Goal: Information Seeking & Learning: Find contact information

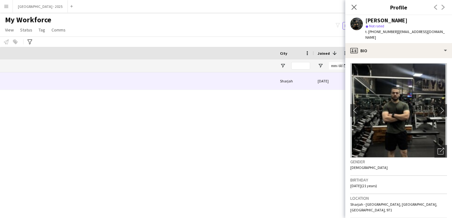
click at [357, 6] on icon "Close pop-in" at bounding box center [354, 7] width 5 height 5
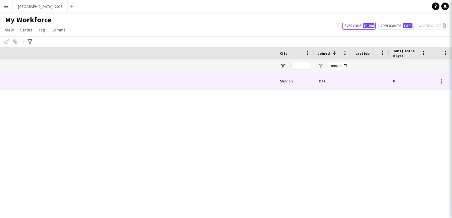
scroll to position [0, 369]
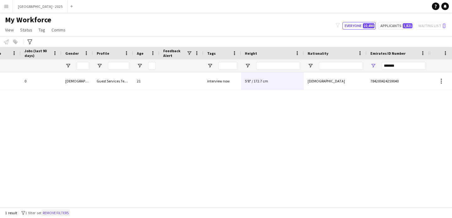
click at [57, 212] on button "Remove filters" at bounding box center [55, 212] width 29 height 7
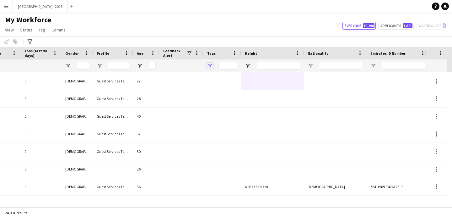
click at [209, 66] on span "Open Filter Menu" at bounding box center [210, 66] width 6 height 6
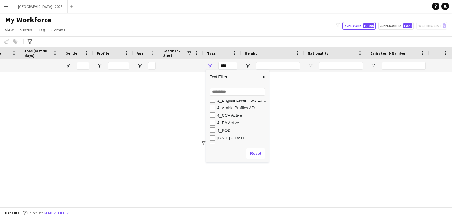
scroll to position [77, 0]
drag, startPoint x: 231, startPoint y: 124, endPoint x: 234, endPoint y: 126, distance: 4.1
click at [231, 124] on div "[DATE] - [DATE]" at bounding box center [242, 124] width 50 height 5
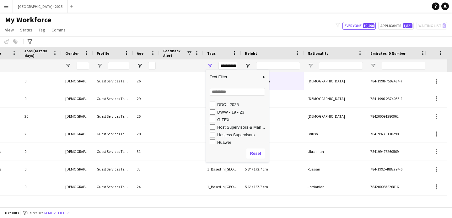
scroll to position [138, 0]
click at [238, 117] on div "DWW - 19 - 23" at bounding box center [242, 117] width 50 height 5
type input "**********"
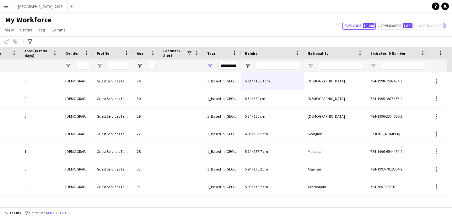
click at [200, 63] on div at bounding box center [182, 65] width 44 height 13
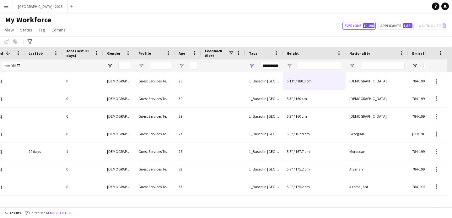
scroll to position [0, 0]
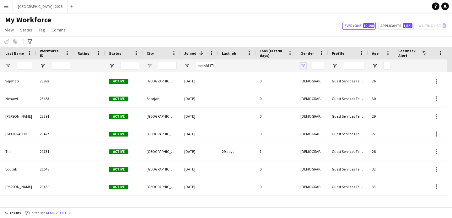
click at [302, 64] on span "Open Filter Menu" at bounding box center [304, 66] width 6 height 6
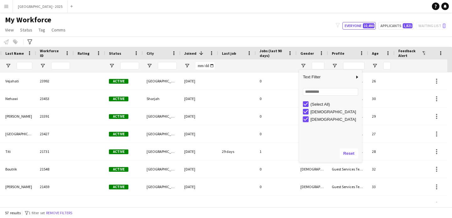
type input "**********"
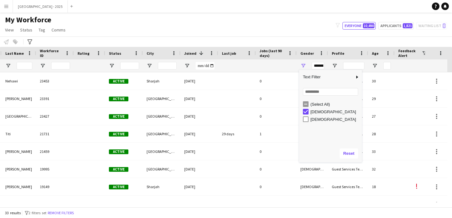
click at [293, 62] on div at bounding box center [276, 65] width 41 height 13
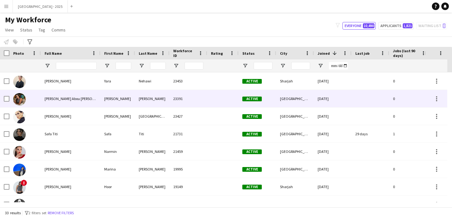
click at [114, 93] on div "[PERSON_NAME]" at bounding box center [117, 98] width 35 height 17
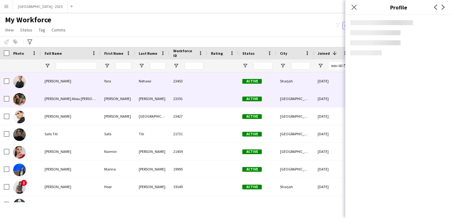
click at [107, 80] on div "Yara" at bounding box center [117, 80] width 35 height 17
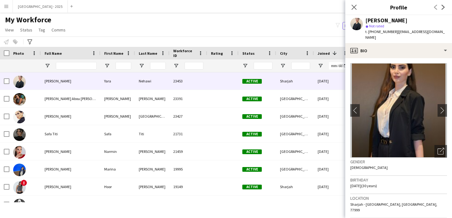
click at [368, 19] on div "[PERSON_NAME]" at bounding box center [387, 21] width 42 height 6
drag, startPoint x: 368, startPoint y: 19, endPoint x: 393, endPoint y: 21, distance: 24.8
click at [393, 21] on div "[PERSON_NAME]" at bounding box center [387, 21] width 42 height 6
copy div "[PERSON_NAME]"
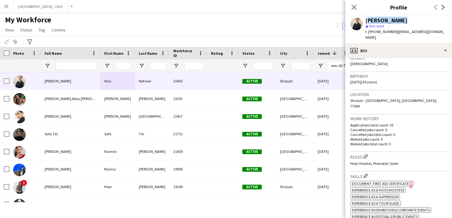
scroll to position [110, 0]
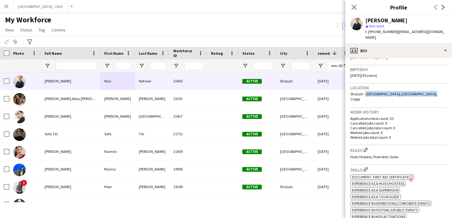
drag, startPoint x: 419, startPoint y: 90, endPoint x: 365, endPoint y: 90, distance: 54.0
click at [365, 90] on div "Location [GEOGRAPHIC_DATA] - [GEOGRAPHIC_DATA], [GEOGRAPHIC_DATA], 77999" at bounding box center [398, 96] width 97 height 24
click at [389, 109] on h3 "Work history" at bounding box center [398, 112] width 97 height 6
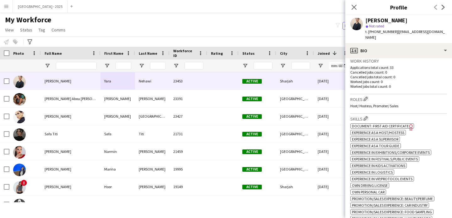
scroll to position [186, 0]
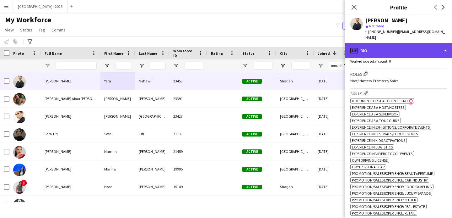
click at [383, 50] on div "profile Bio" at bounding box center [398, 50] width 107 height 15
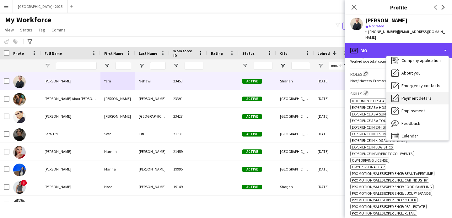
scroll to position [21, 0]
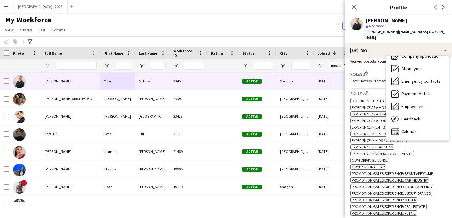
click at [372, 76] on div "Roles Edit crew company roles Host/ Hostess, Promoter/ Sales" at bounding box center [398, 78] width 97 height 19
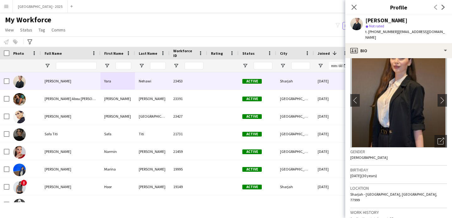
scroll to position [10, 0]
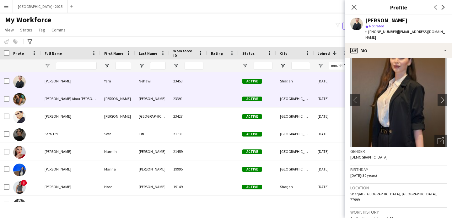
click at [296, 99] on div "[GEOGRAPHIC_DATA]" at bounding box center [295, 98] width 38 height 17
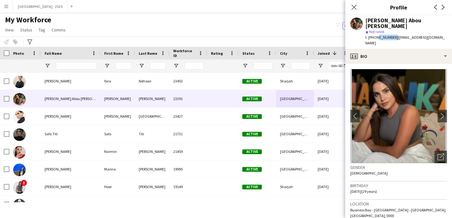
drag, startPoint x: 375, startPoint y: 32, endPoint x: 392, endPoint y: 34, distance: 17.1
click at [392, 35] on div "t. [PHONE_NUMBER] | [EMAIL_ADDRESS][DOMAIN_NAME]" at bounding box center [407, 40] width 82 height 11
copy span "581886231"
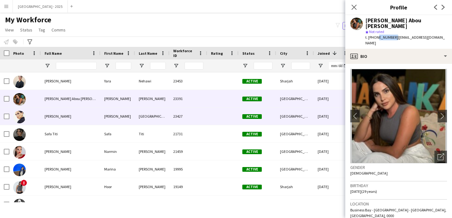
click at [220, 117] on div at bounding box center [222, 115] width 31 height 17
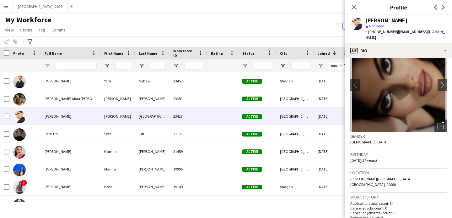
scroll to position [0, 0]
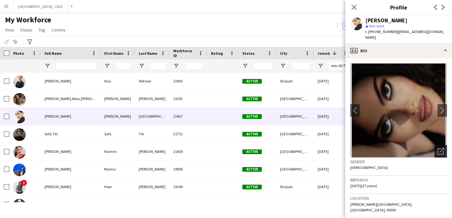
click at [440, 149] on div "Open photos pop-in" at bounding box center [441, 151] width 13 height 13
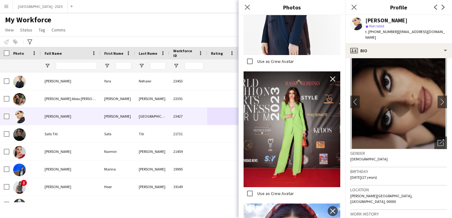
scroll to position [12, 0]
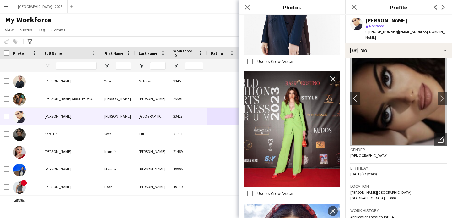
click at [374, 40] on div "t. [PHONE_NUMBER] | [EMAIL_ADDRESS][DOMAIN_NAME]" at bounding box center [407, 34] width 82 height 11
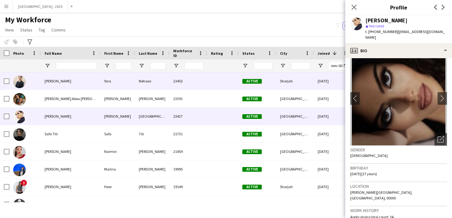
click at [279, 89] on div "Sharjah" at bounding box center [295, 80] width 38 height 17
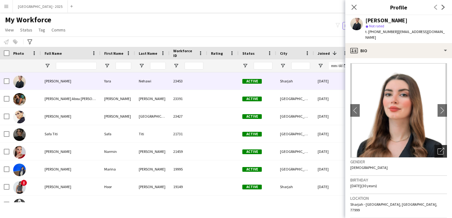
click at [440, 147] on div "Open photos pop-in" at bounding box center [441, 151] width 13 height 13
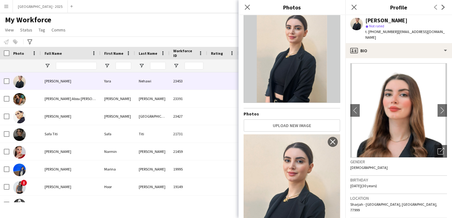
scroll to position [0, 0]
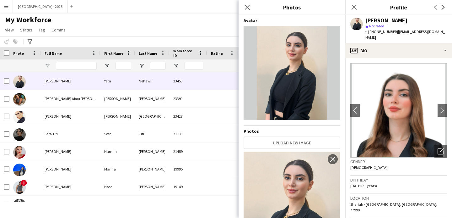
click at [351, 58] on app-crew-profile-bio "chevron-left chevron-right Open photos pop-in Gender [DEMOGRAPHIC_DATA] Birthda…" at bounding box center [398, 138] width 107 height 160
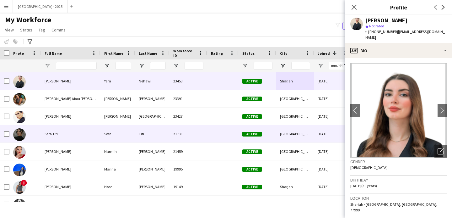
click at [149, 132] on div "Titi" at bounding box center [152, 133] width 35 height 17
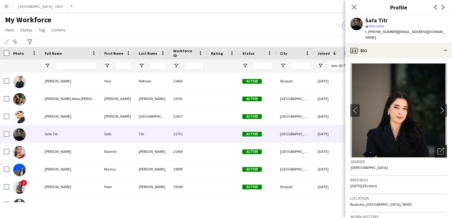
click at [436, 145] on div "Open photos pop-in" at bounding box center [441, 151] width 13 height 13
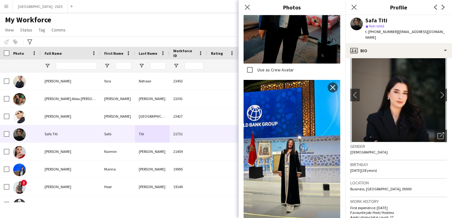
scroll to position [49, 0]
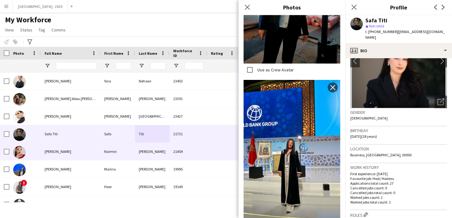
click at [89, 147] on div "[PERSON_NAME]" at bounding box center [71, 151] width 60 height 17
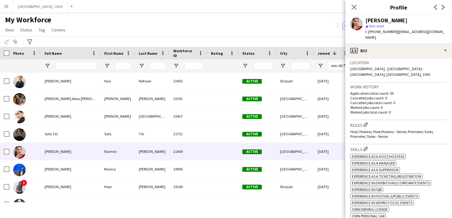
scroll to position [143, 0]
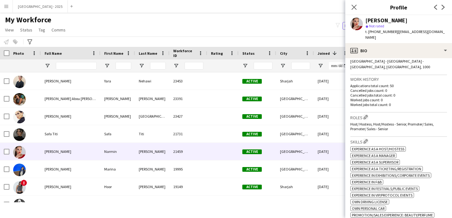
click at [405, 123] on div "Host/ Hostess, Host/Hostess - Senior, Promoter/ Sales, Promoter/ Sales - Senior" at bounding box center [398, 126] width 97 height 9
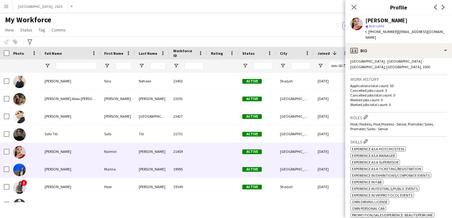
click at [154, 166] on div "[PERSON_NAME]" at bounding box center [152, 168] width 35 height 17
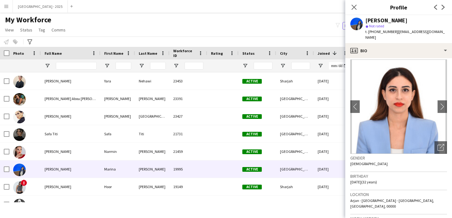
scroll to position [0, 0]
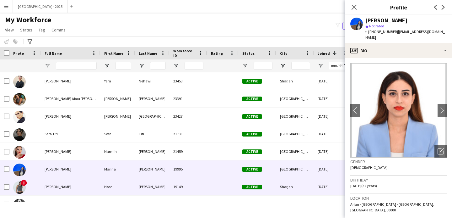
click at [224, 181] on div at bounding box center [222, 186] width 31 height 17
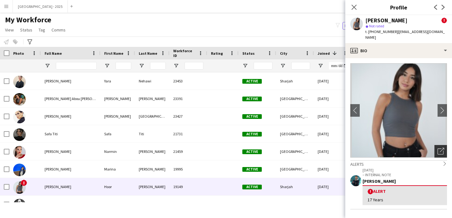
click at [435, 149] on div "Open photos pop-in" at bounding box center [441, 151] width 13 height 13
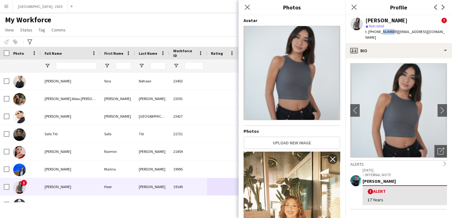
drag, startPoint x: 380, startPoint y: 33, endPoint x: 388, endPoint y: 33, distance: 8.5
click at [388, 33] on span "t. [PHONE_NUMBER]" at bounding box center [382, 31] width 33 height 5
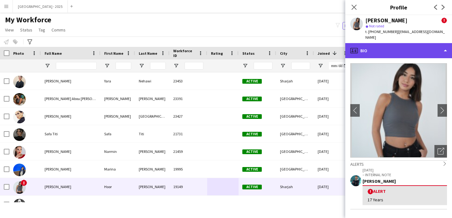
click at [369, 48] on div "profile Bio" at bounding box center [398, 50] width 107 height 15
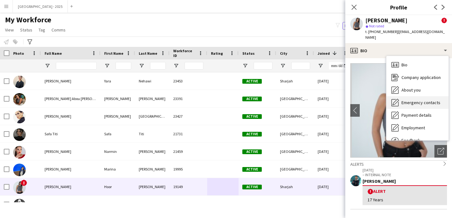
click at [413, 96] on div "Emergency contacts Emergency contacts" at bounding box center [418, 102] width 62 height 13
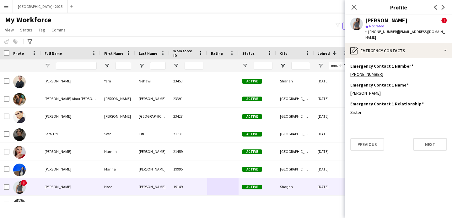
click at [398, 58] on app-section-data-types "Emergency Contact 1 Number Edit this field [PHONE_NUMBER] Emergency Contact 1 N…" at bounding box center [398, 138] width 107 height 160
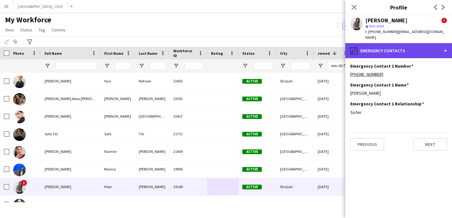
click at [402, 49] on div "pencil4 Emergency contacts" at bounding box center [398, 50] width 107 height 15
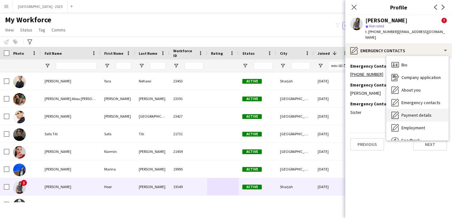
click at [420, 112] on span "Payment details" at bounding box center [417, 115] width 30 height 6
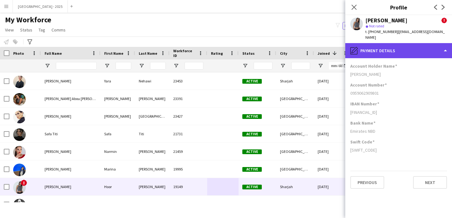
click at [386, 43] on div "pencil4 Payment details" at bounding box center [398, 50] width 107 height 15
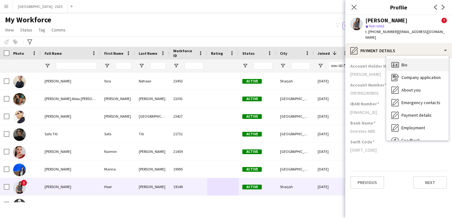
click at [398, 58] on div "Bio Bio" at bounding box center [418, 64] width 62 height 13
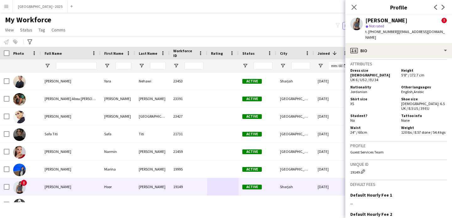
scroll to position [394, 0]
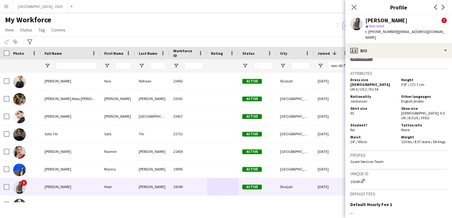
drag, startPoint x: 352, startPoint y: 83, endPoint x: 387, endPoint y: 84, distance: 34.6
click at [387, 94] on div "Nationality Jordanian" at bounding box center [374, 98] width 48 height 9
click at [375, 106] on h5 "Shirt size" at bounding box center [373, 108] width 46 height 5
drag, startPoint x: 349, startPoint y: 81, endPoint x: 383, endPoint y: 81, distance: 33.9
click at [383, 81] on app-crew-profile-bio "chevron-left chevron-right Open photos pop-in Alerts chevron-right [DATE] – INT…" at bounding box center [398, 138] width 107 height 160
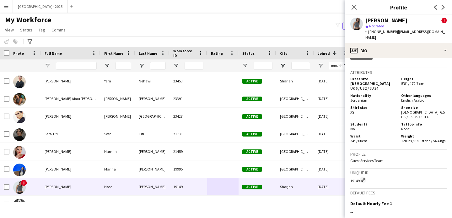
scroll to position [395, 0]
click at [378, 93] on div "Nationality Jordanian Other languages English , Arabic" at bounding box center [398, 98] width 97 height 11
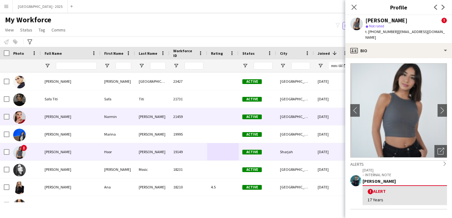
scroll to position [43, 0]
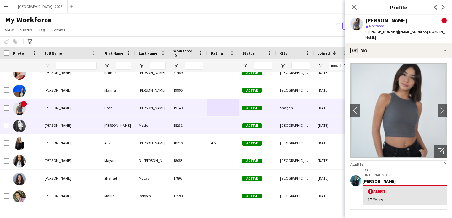
click at [103, 124] on div "[PERSON_NAME]" at bounding box center [117, 125] width 35 height 17
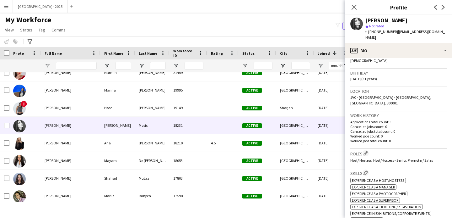
scroll to position [0, 0]
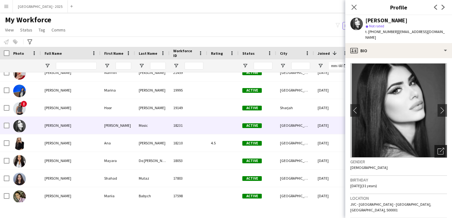
click at [438, 148] on icon "Open photos pop-in" at bounding box center [441, 151] width 7 height 7
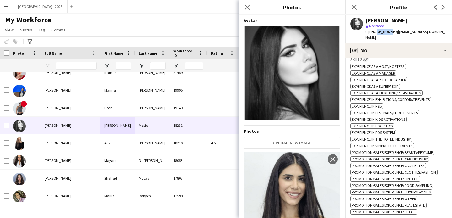
drag, startPoint x: 375, startPoint y: 33, endPoint x: 387, endPoint y: 33, distance: 11.6
click at [387, 33] on span "t. [PHONE_NUMBER]" at bounding box center [382, 31] width 33 height 5
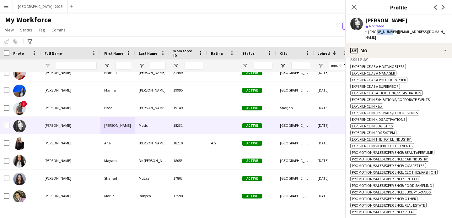
drag, startPoint x: 380, startPoint y: 32, endPoint x: 377, endPoint y: 31, distance: 3.5
click at [380, 32] on span "t. [PHONE_NUMBER]" at bounding box center [382, 31] width 33 height 5
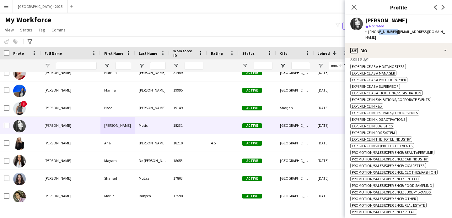
drag, startPoint x: 375, startPoint y: 31, endPoint x: 392, endPoint y: 34, distance: 17.2
click at [392, 34] on span "t. [PHONE_NUMBER]" at bounding box center [382, 31] width 33 height 5
copy span "585219944"
click at [375, 20] on div "[PERSON_NAME]" at bounding box center [387, 21] width 42 height 6
drag, startPoint x: 375, startPoint y: 20, endPoint x: 416, endPoint y: 20, distance: 40.2
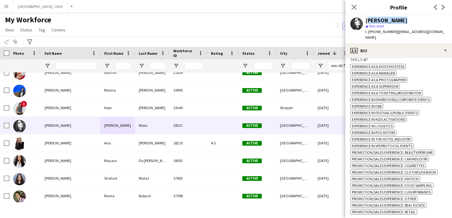
click at [416, 20] on div "[PERSON_NAME]" at bounding box center [407, 21] width 82 height 6
copy div "[PERSON_NAME]"
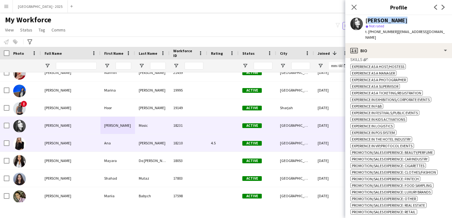
click at [202, 145] on div "18210" at bounding box center [189, 142] width 38 height 17
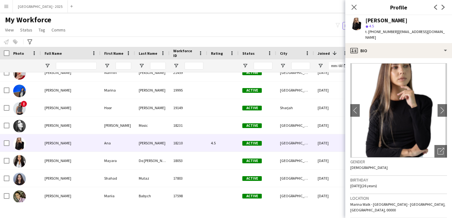
click at [367, 20] on div "[PERSON_NAME]" at bounding box center [387, 21] width 42 height 6
drag, startPoint x: 367, startPoint y: 20, endPoint x: 400, endPoint y: 20, distance: 33.0
click at [400, 20] on div "[PERSON_NAME]" at bounding box center [407, 21] width 82 height 6
copy div "[PERSON_NAME]"
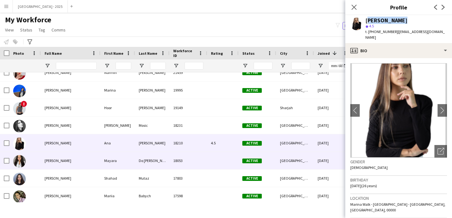
click at [98, 158] on div "[PERSON_NAME]" at bounding box center [71, 160] width 60 height 17
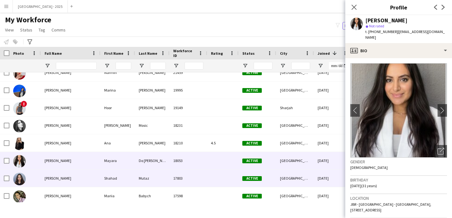
click at [211, 181] on div at bounding box center [222, 177] width 31 height 17
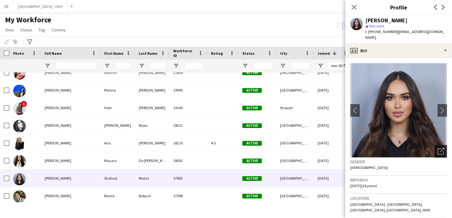
click at [435, 145] on div "Open photos pop-in" at bounding box center [441, 151] width 13 height 13
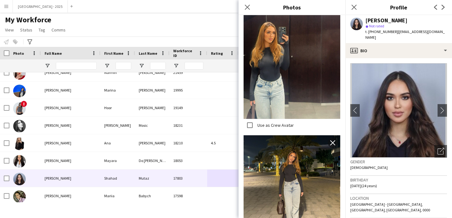
scroll to position [496, 0]
click at [368, 20] on div "[PERSON_NAME]" at bounding box center [387, 21] width 42 height 6
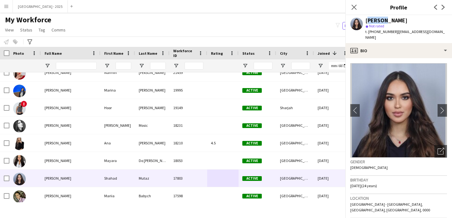
click at [368, 20] on div "[PERSON_NAME]" at bounding box center [387, 21] width 42 height 6
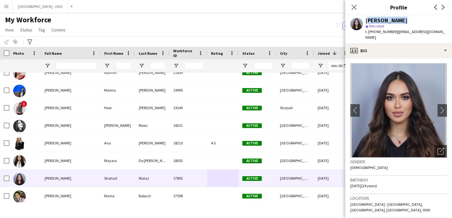
drag, startPoint x: 368, startPoint y: 20, endPoint x: 385, endPoint y: 20, distance: 17.0
click at [385, 20] on div "[PERSON_NAME]" at bounding box center [387, 21] width 42 height 6
copy div "[PERSON_NAME]"
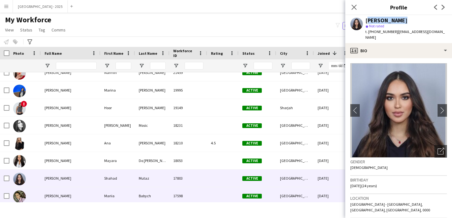
click at [88, 200] on div "[PERSON_NAME]" at bounding box center [71, 195] width 60 height 17
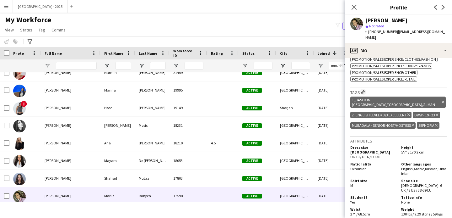
scroll to position [0, 0]
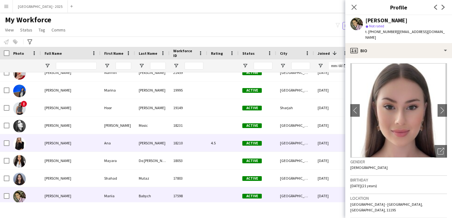
click at [219, 144] on div "4.5" at bounding box center [222, 142] width 31 height 17
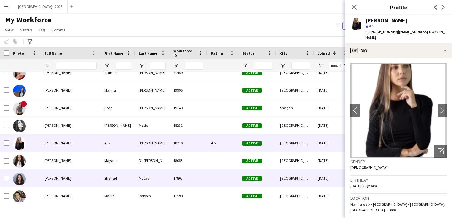
click at [161, 182] on div "Mutaz" at bounding box center [152, 177] width 35 height 17
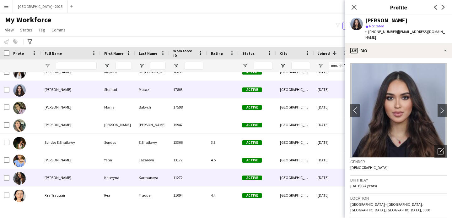
scroll to position [168, 0]
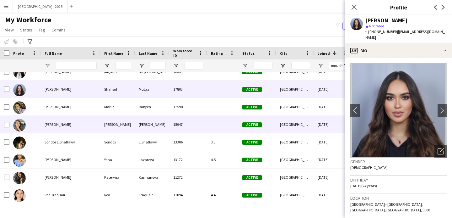
click at [96, 129] on div "[PERSON_NAME]" at bounding box center [71, 124] width 60 height 17
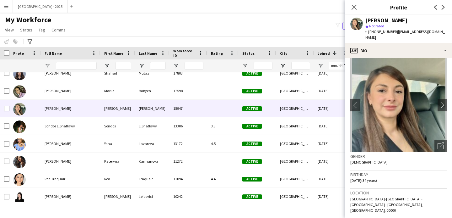
scroll to position [12, 0]
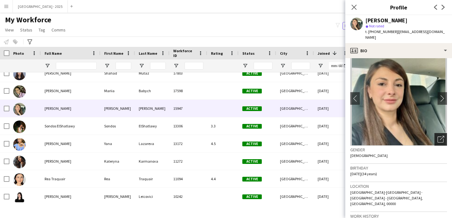
click at [442, 133] on div "Open photos pop-in" at bounding box center [441, 139] width 13 height 13
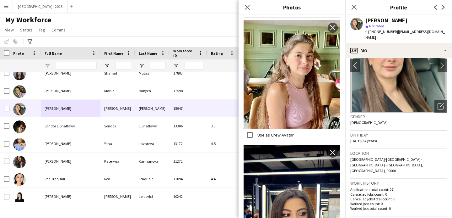
scroll to position [0, 0]
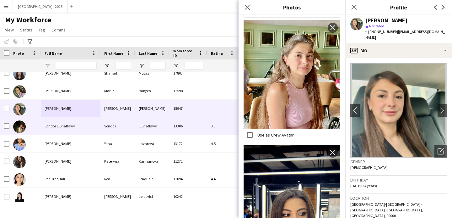
click at [147, 125] on div "ElShatlawy" at bounding box center [152, 125] width 35 height 17
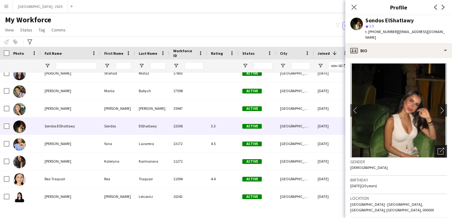
click at [435, 145] on div "Open photos pop-in" at bounding box center [441, 151] width 13 height 13
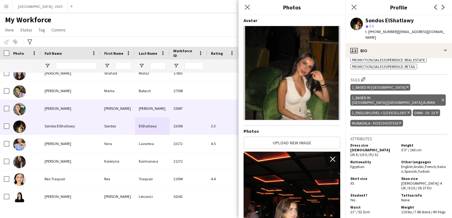
click at [96, 111] on div "[PERSON_NAME]" at bounding box center [71, 108] width 60 height 17
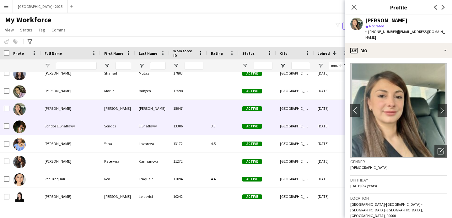
click at [274, 123] on div "Active" at bounding box center [258, 125] width 38 height 17
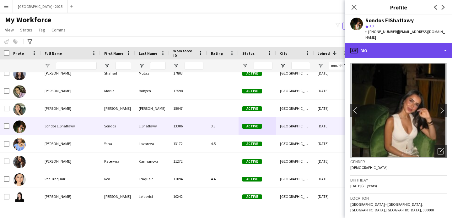
click at [375, 43] on div "profile Bio" at bounding box center [398, 50] width 107 height 15
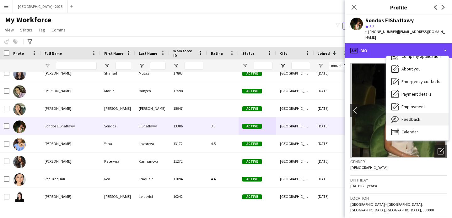
scroll to position [21, 0]
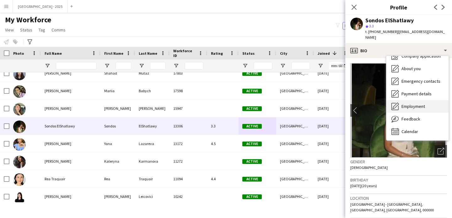
click at [416, 103] on span "Employment" at bounding box center [414, 106] width 24 height 6
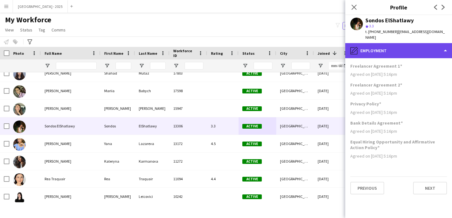
click at [390, 43] on div "pencil4 Employment" at bounding box center [398, 50] width 107 height 15
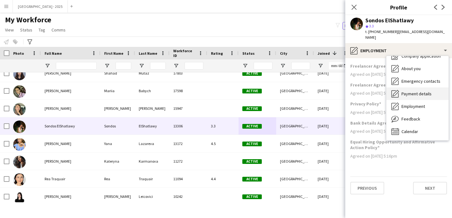
click at [417, 91] on span "Payment details" at bounding box center [417, 94] width 30 height 6
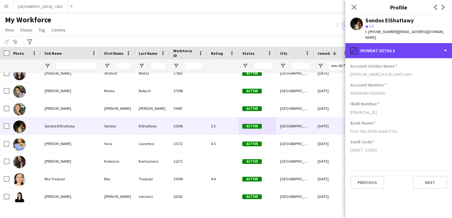
drag, startPoint x: 373, startPoint y: 42, endPoint x: 376, endPoint y: 53, distance: 11.3
click at [373, 43] on div "pencil4 Payment details" at bounding box center [398, 50] width 107 height 15
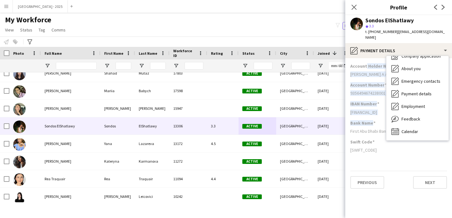
drag, startPoint x: 366, startPoint y: 61, endPoint x: 364, endPoint y: 123, distance: 62.5
click at [364, 123] on app-section-data-types "Account Holder Name [PERSON_NAME] A A ELSHATLAWY Account Number [FINANCIAL_ID] …" at bounding box center [398, 138] width 107 height 160
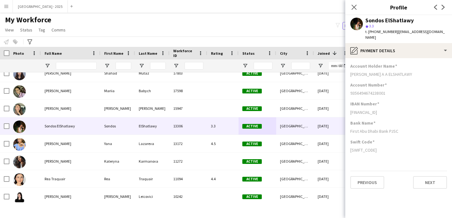
click at [374, 139] on div "Swift Code" at bounding box center [398, 142] width 97 height 6
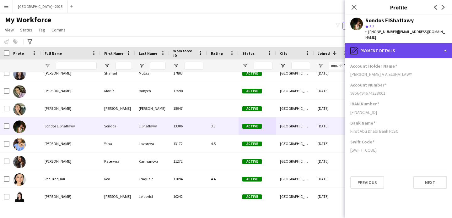
click at [390, 43] on div "pencil4 Payment details" at bounding box center [398, 50] width 107 height 15
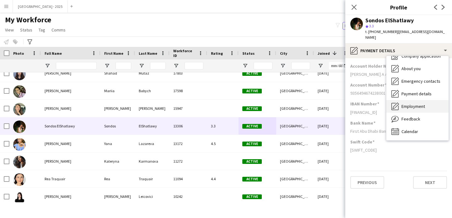
click at [421, 100] on div "Employment Employment" at bounding box center [418, 106] width 62 height 13
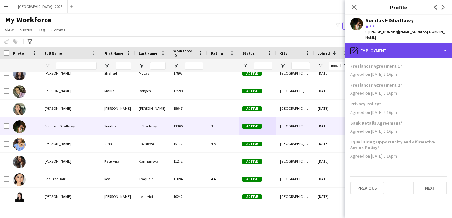
click at [398, 52] on div "pencil4 Employment" at bounding box center [398, 50] width 107 height 15
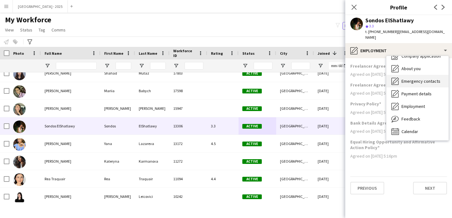
click at [418, 78] on span "Emergency contacts" at bounding box center [421, 81] width 39 height 6
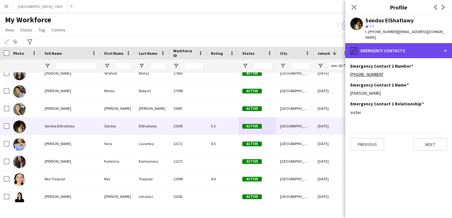
click at [387, 48] on div "pencil4 Emergency contacts" at bounding box center [398, 50] width 107 height 15
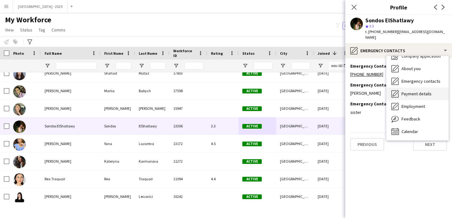
click at [410, 91] on span "Payment details" at bounding box center [417, 94] width 30 height 6
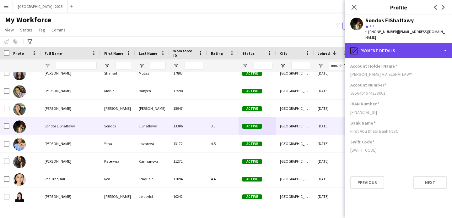
click at [378, 46] on div "pencil4 Payment details" at bounding box center [398, 50] width 107 height 15
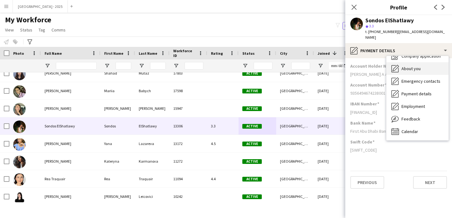
click at [411, 66] on span "About you" at bounding box center [411, 69] width 19 height 6
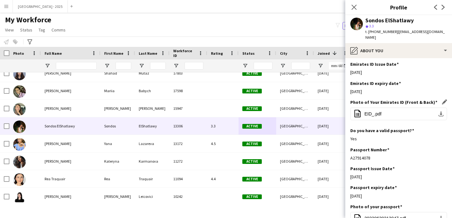
scroll to position [242, 0]
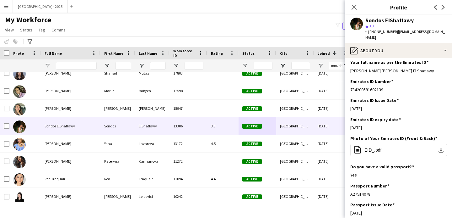
click at [352, 1] on div "Close pop-in" at bounding box center [354, 7] width 18 height 14
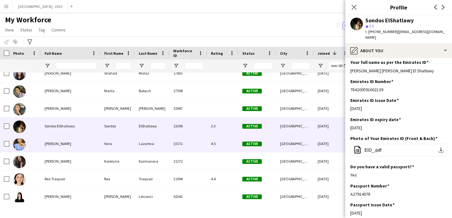
click at [257, 149] on div "Active" at bounding box center [258, 143] width 38 height 17
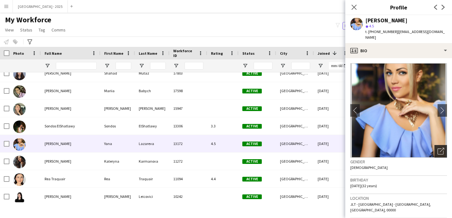
click at [438, 148] on icon "Open photos pop-in" at bounding box center [441, 151] width 7 height 7
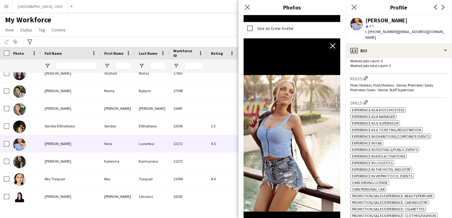
scroll to position [123, 0]
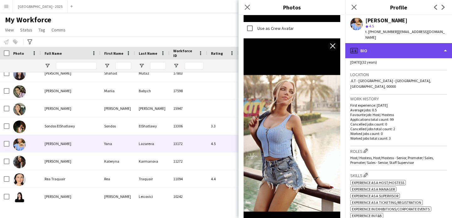
click at [372, 43] on div "profile Bio" at bounding box center [398, 50] width 107 height 15
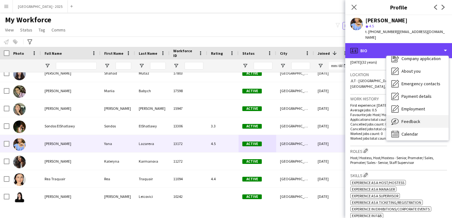
scroll to position [21, 0]
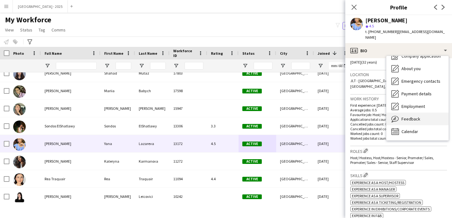
click at [406, 116] on span "Feedback" at bounding box center [411, 119] width 19 height 6
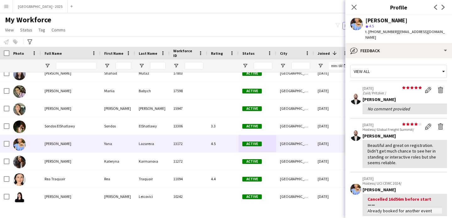
scroll to position [0, 0]
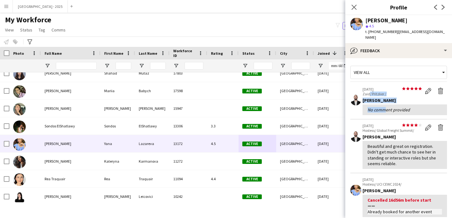
drag, startPoint x: 370, startPoint y: 85, endPoint x: 384, endPoint y: 106, distance: 24.8
click at [383, 104] on div "star star star star star star star star star star [DATE] Zaid/ Pritzker / Edit …" at bounding box center [405, 101] width 84 height 28
click at [383, 107] on div "No comment provided" at bounding box center [405, 109] width 84 height 11
drag, startPoint x: 388, startPoint y: 88, endPoint x: 372, endPoint y: 88, distance: 16.6
click at [372, 91] on p "Zaid/ Pritzker /" at bounding box center [392, 93] width 59 height 5
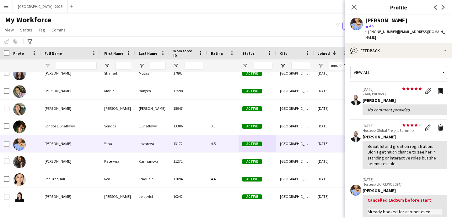
click at [379, 109] on app-crew-profile-feedback-item "star star star star star star star star star star [DATE] Zaid/ Pritzker / Edit …" at bounding box center [398, 101] width 97 height 36
drag, startPoint x: 397, startPoint y: 84, endPoint x: 419, endPoint y: 84, distance: 22.3
click at [419, 87] on div "star star star star star star star star star star [DATE] Zaid/ Pritzker / Edit …" at bounding box center [405, 91] width 84 height 9
click at [403, 91] on p "Zaid/ Pritzker /" at bounding box center [392, 93] width 59 height 5
click at [402, 87] on icon "star" at bounding box center [403, 88] width 3 height 3
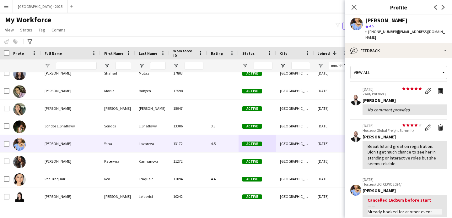
drag, startPoint x: 398, startPoint y: 84, endPoint x: 415, endPoint y: 84, distance: 17.0
click at [414, 87] on span "star star star star star" at bounding box center [412, 88] width 20 height 3
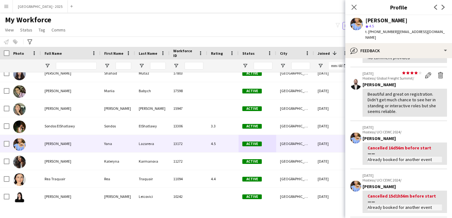
scroll to position [53, 0]
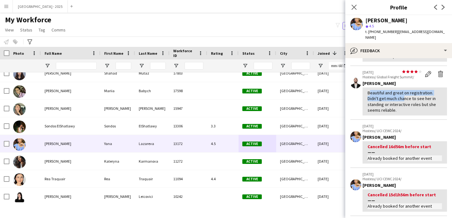
drag, startPoint x: 367, startPoint y: 89, endPoint x: 420, endPoint y: 94, distance: 52.3
click at [407, 91] on div "Beautiful and great on registration. Didn't get much chance to see her in stand…" at bounding box center [405, 101] width 84 height 28
click at [417, 99] on div "Beautiful and great on registration. Didn't get much chance to see her in stand…" at bounding box center [405, 101] width 74 height 23
drag, startPoint x: 366, startPoint y: 20, endPoint x: 406, endPoint y: 22, distance: 40.6
click at [405, 22] on div "[PERSON_NAME]" at bounding box center [407, 21] width 82 height 6
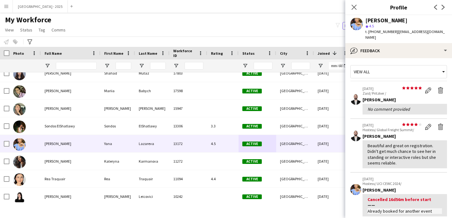
scroll to position [0, 0]
click at [372, 58] on app-crew-profile-feedback-tab "View all star star star star star star star star star star [DATE] Zaid/ Pritzke…" at bounding box center [398, 138] width 107 height 160
drag, startPoint x: 367, startPoint y: 31, endPoint x: 378, endPoint y: 31, distance: 10.7
click at [378, 31] on span "t. [PHONE_NUMBER]" at bounding box center [382, 31] width 33 height 5
click at [379, 32] on span "t. [PHONE_NUMBER]" at bounding box center [382, 31] width 33 height 5
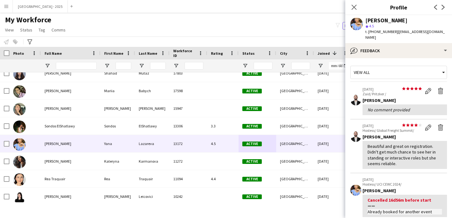
drag, startPoint x: 397, startPoint y: 82, endPoint x: 403, endPoint y: 82, distance: 5.7
click at [402, 87] on div "star star star star star star star star star star [DATE] Zaid/ Pritzker /" at bounding box center [392, 91] width 59 height 9
click at [406, 87] on icon "star" at bounding box center [407, 88] width 3 height 3
drag, startPoint x: 367, startPoint y: 84, endPoint x: 373, endPoint y: 84, distance: 6.0
click at [374, 87] on p "[DATE]" at bounding box center [392, 89] width 59 height 5
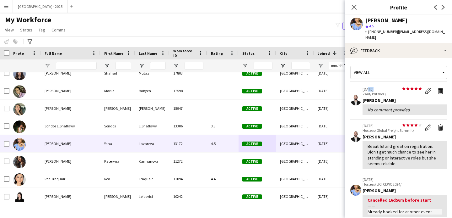
drag, startPoint x: 370, startPoint y: 120, endPoint x: 385, endPoint y: 120, distance: 15.4
click at [385, 123] on p "[DATE]" at bounding box center [392, 125] width 59 height 5
click at [380, 119] on app-crew-profile-feedback-item "star star star star star star star star star star [DATE] Hostess/ Global Freigh…" at bounding box center [398, 146] width 97 height 54
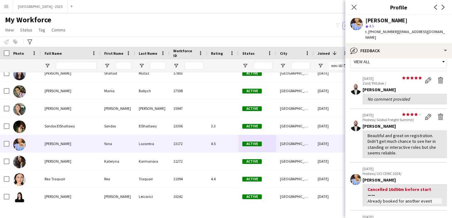
scroll to position [11, 0]
drag, startPoint x: 377, startPoint y: 77, endPoint x: 378, endPoint y: 99, distance: 22.0
click at [378, 99] on app-crew-profile-feedback-item "star star star star star star star star star star [DATE] Zaid/ Pritzker / Edit …" at bounding box center [398, 90] width 97 height 36
drag, startPoint x: 368, startPoint y: 130, endPoint x: 406, endPoint y: 131, distance: 38.7
click at [404, 132] on div "Beautiful and great on registration. Didn't get much chance to see her in stand…" at bounding box center [405, 143] width 74 height 23
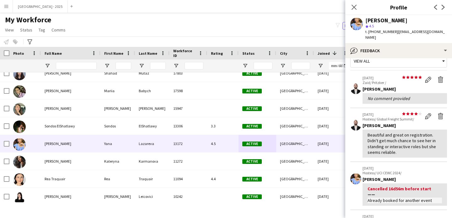
click at [395, 117] on p "Hostess/ Global Freight Summit/" at bounding box center [392, 119] width 59 height 5
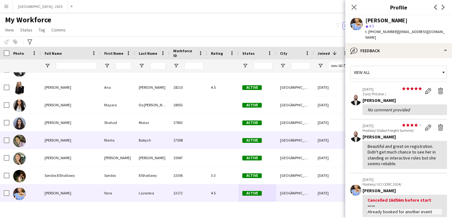
scroll to position [138, 0]
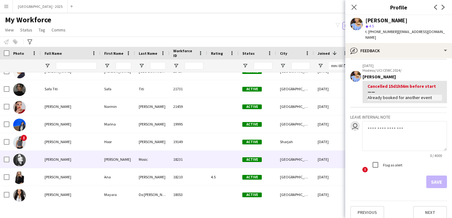
click at [64, 163] on div "[PERSON_NAME]" at bounding box center [71, 158] width 60 height 17
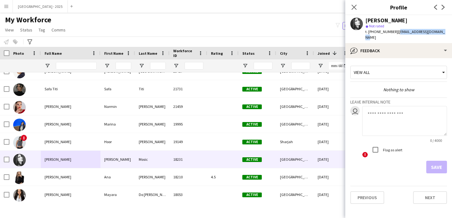
drag, startPoint x: 396, startPoint y: 32, endPoint x: 443, endPoint y: 33, distance: 47.1
click at [443, 33] on div "[PERSON_NAME] star Not rated t. [PHONE_NUMBER] | [EMAIL_ADDRESS][DOMAIN_NAME]" at bounding box center [398, 29] width 107 height 28
copy span "[EMAIL_ADDRESS][DOMAIN_NAME]"
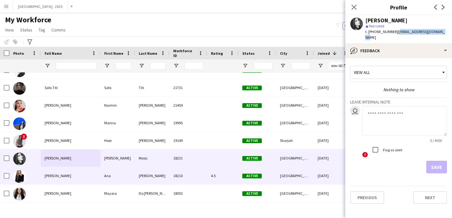
scroll to position [46, 0]
click at [73, 172] on div "[PERSON_NAME]" at bounding box center [71, 175] width 60 height 17
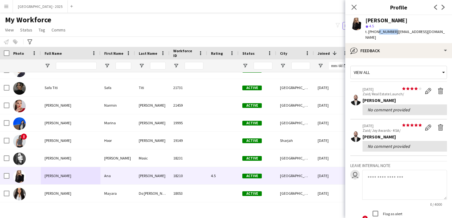
drag, startPoint x: 376, startPoint y: 32, endPoint x: 393, endPoint y: 34, distance: 17.1
click at [393, 34] on span "t. [PHONE_NUMBER]" at bounding box center [382, 31] width 33 height 5
copy span "526810905"
click at [365, 58] on app-crew-profile-feedback-tab "View all star star star star star star star star star star [DATE] Zaid/ Real Es…" at bounding box center [398, 138] width 107 height 160
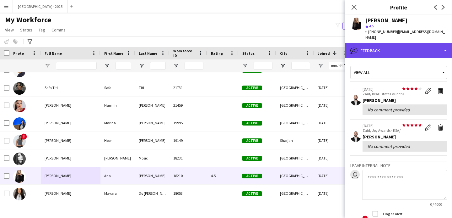
click at [368, 48] on div "bubble-pencil Feedback" at bounding box center [398, 50] width 107 height 15
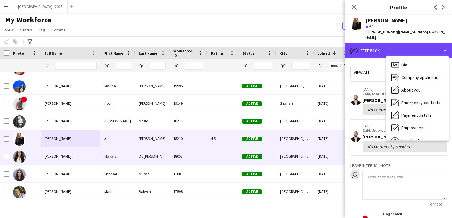
scroll to position [88, 0]
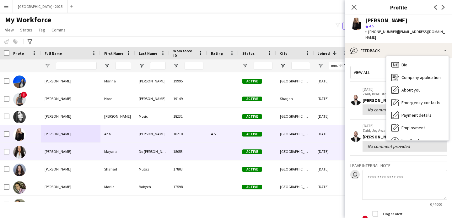
click at [79, 165] on div "[PERSON_NAME]" at bounding box center [71, 168] width 60 height 17
